Goal: Check status

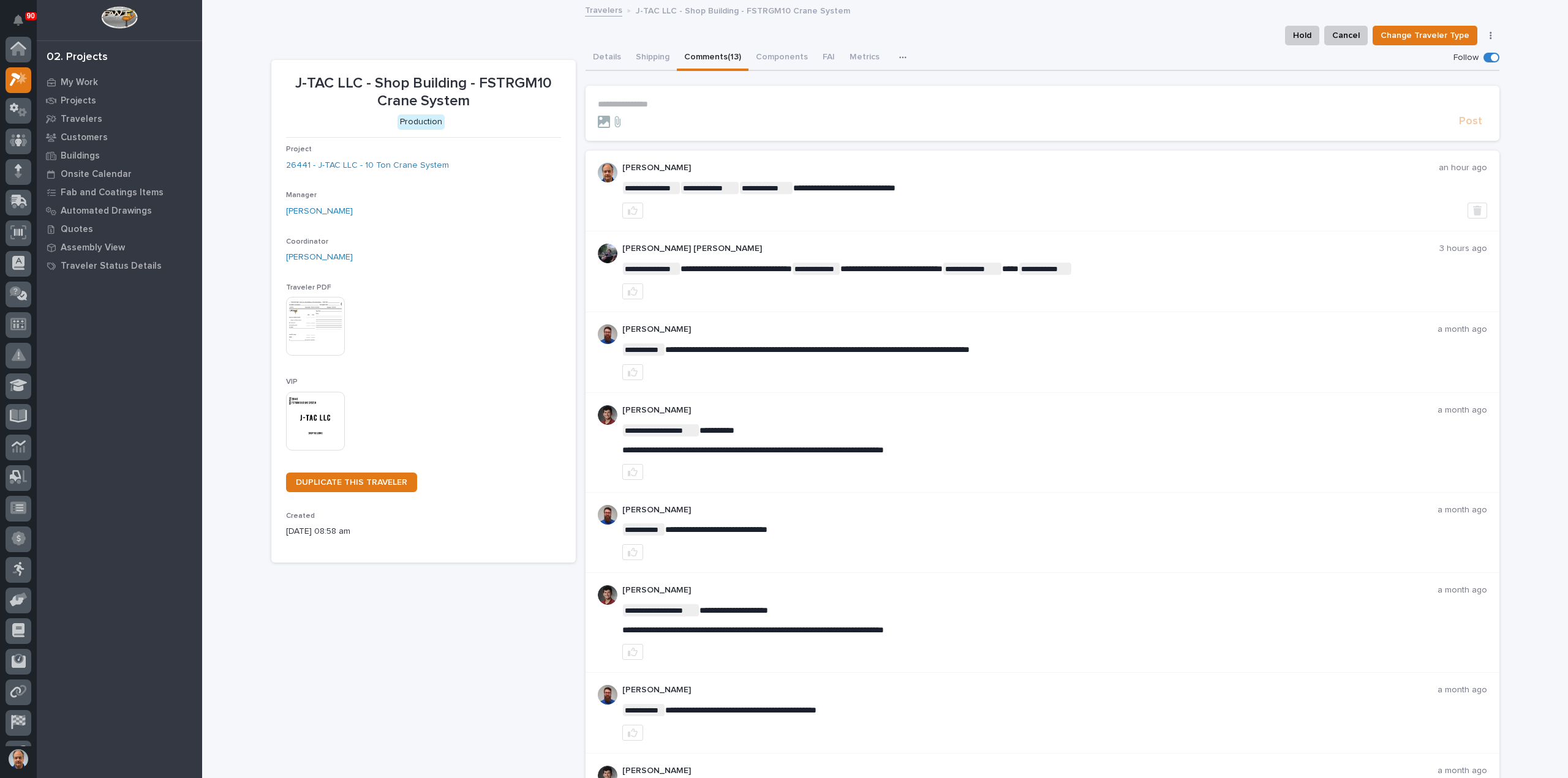
scroll to position [31, 0]
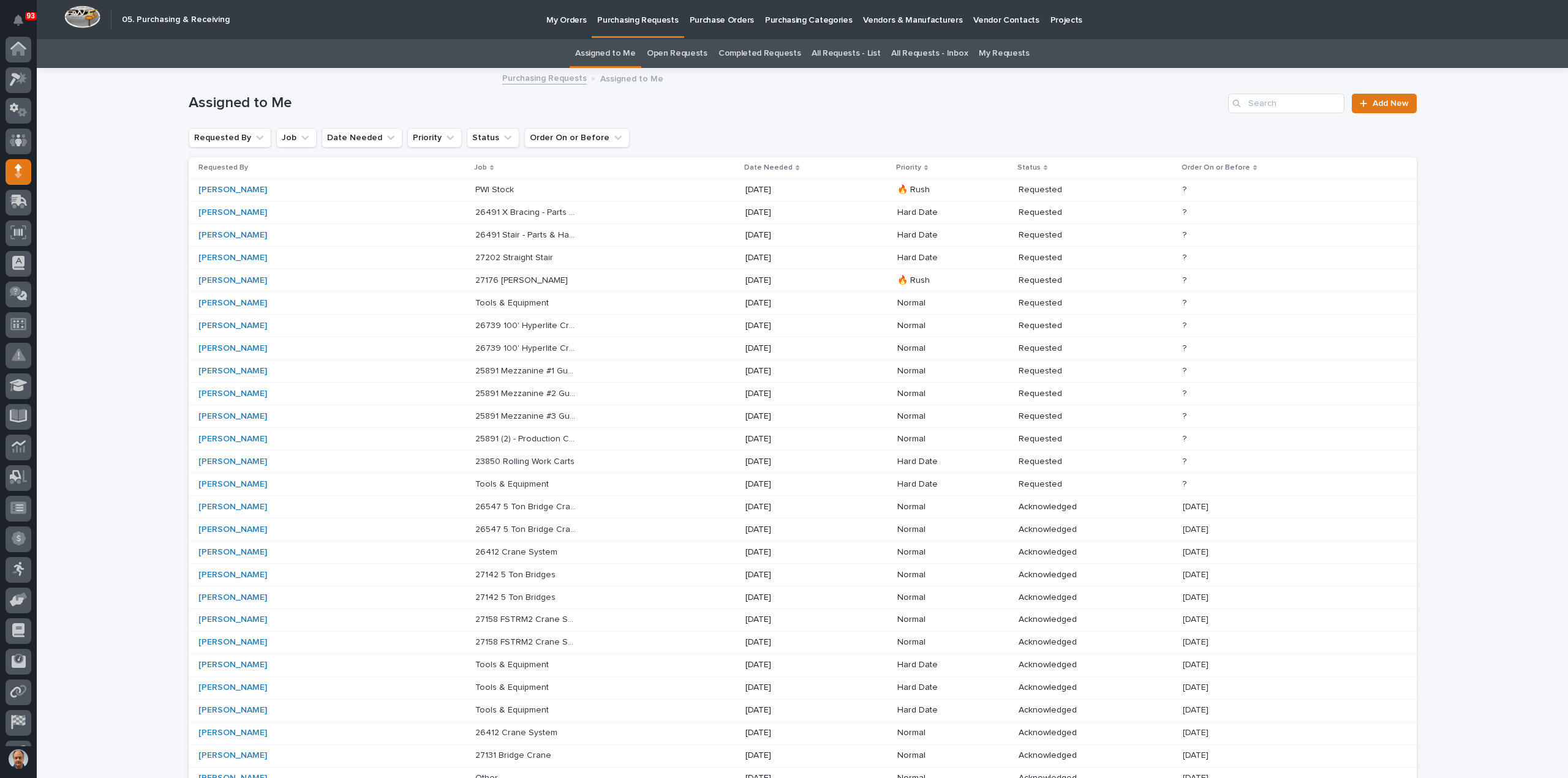
scroll to position [86, 0]
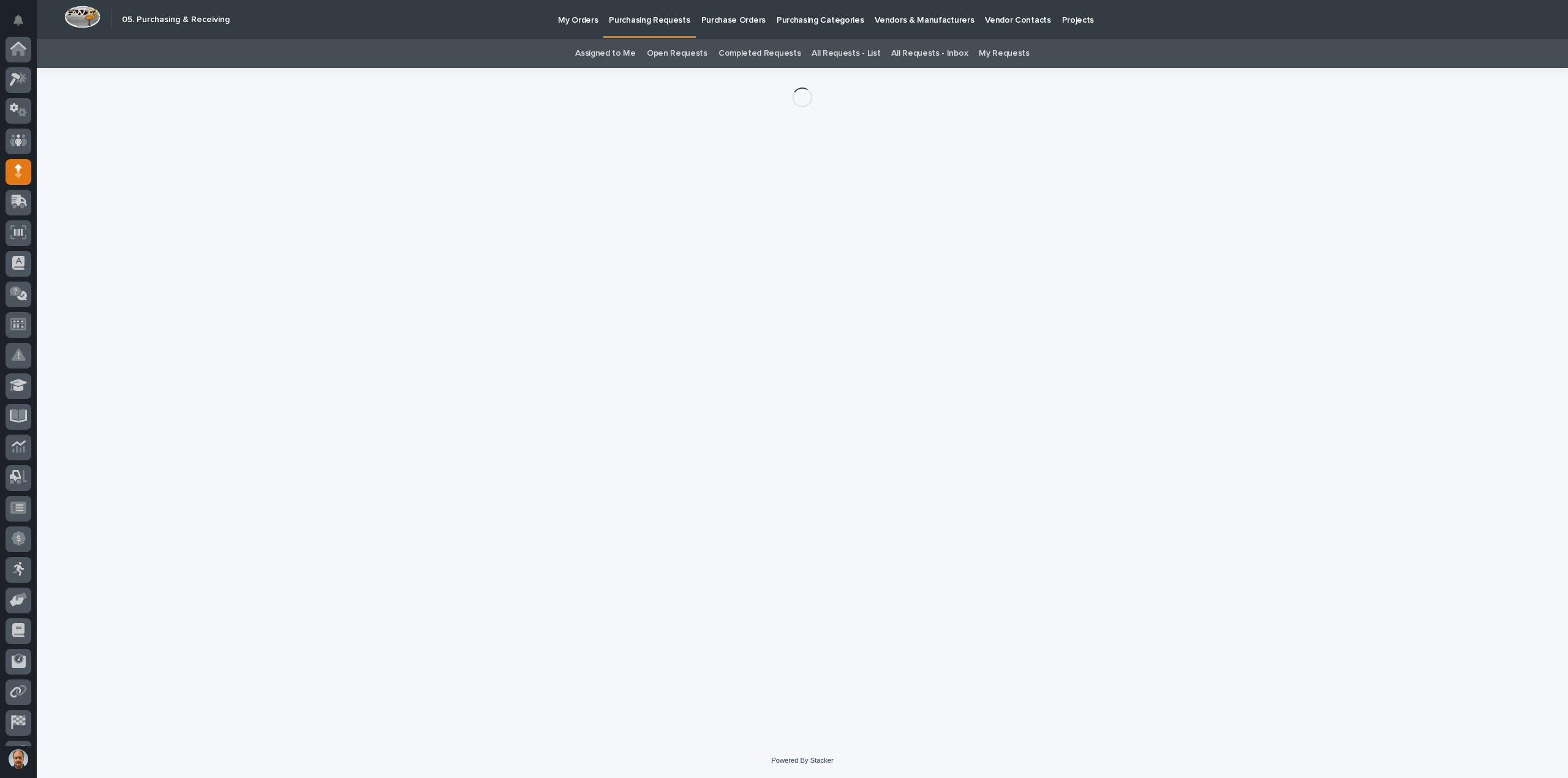
scroll to position [86, 0]
